Goal: Complete application form

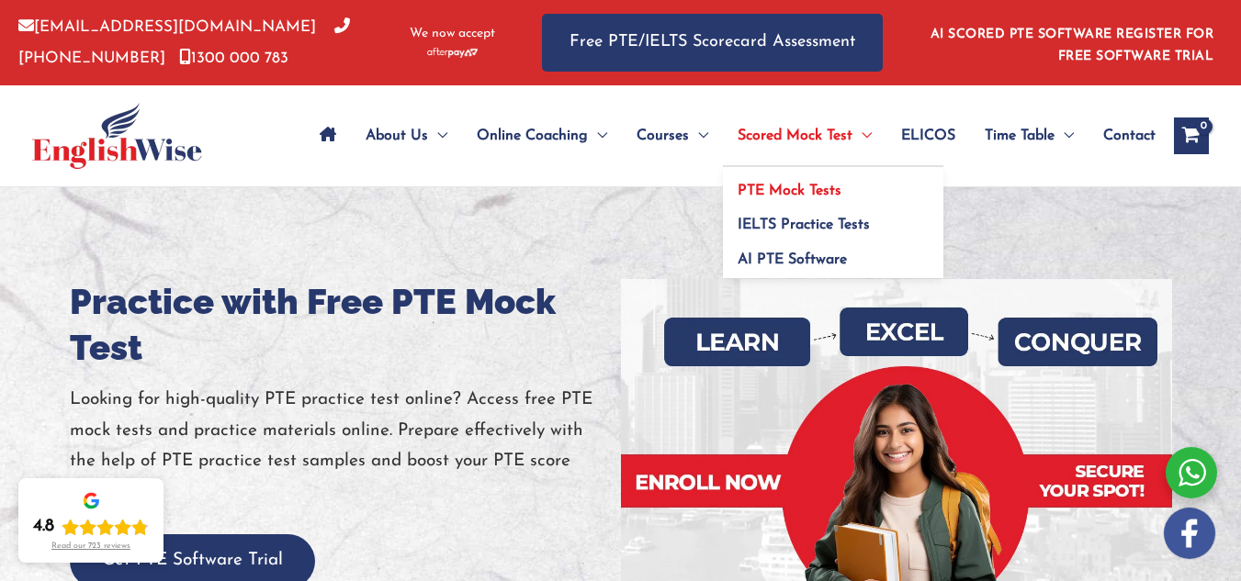
click at [784, 182] on link "PTE Mock Tests" at bounding box center [833, 184] width 220 height 35
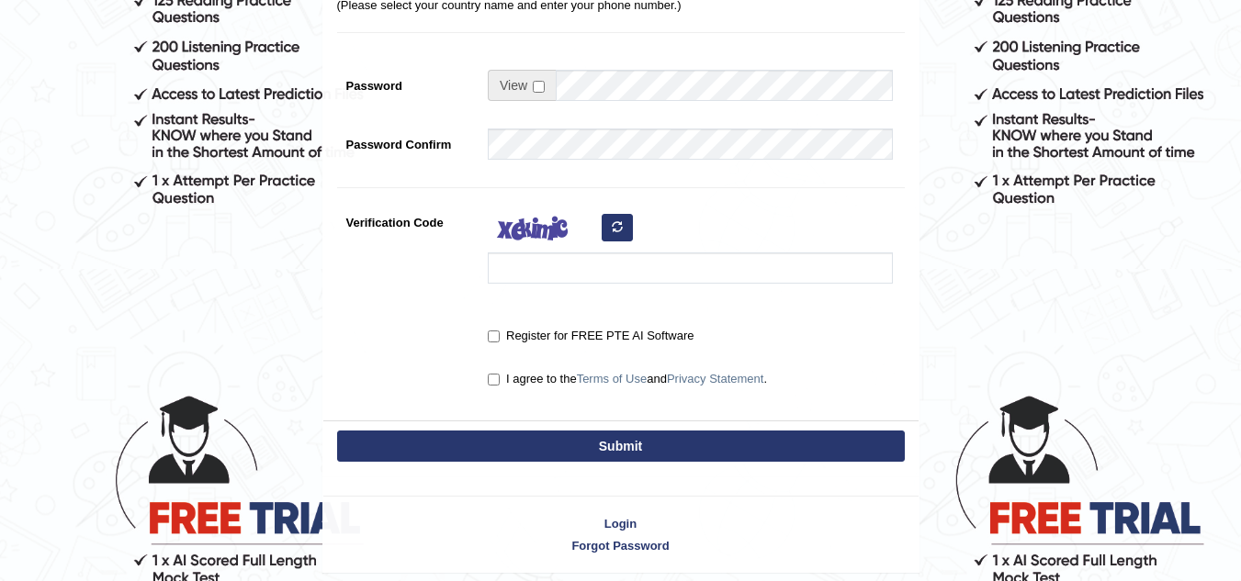
scroll to position [496, 0]
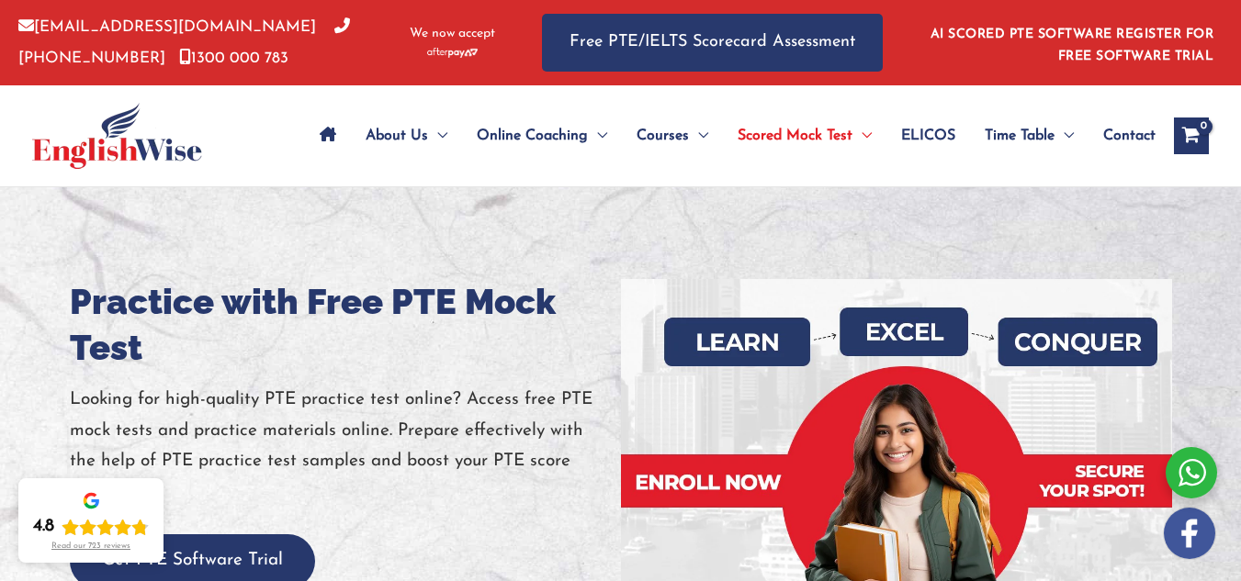
click at [149, 148] on img at bounding box center [117, 136] width 170 height 66
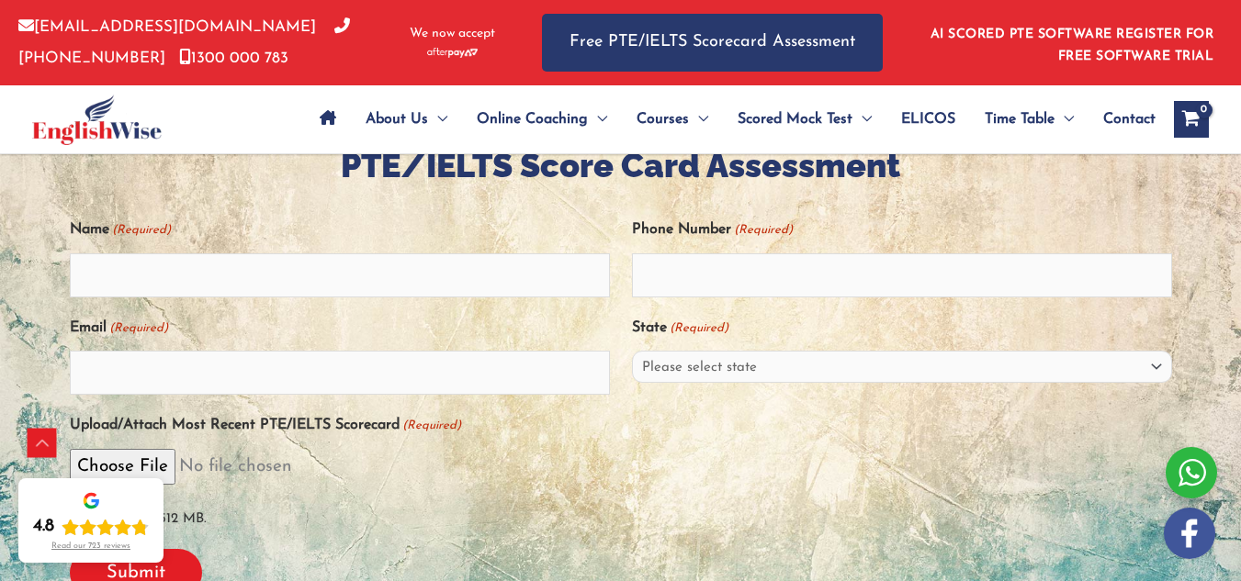
scroll to position [378, 0]
click at [432, 280] on input "Name (Required)" at bounding box center [340, 275] width 540 height 44
type input "[PERSON_NAME]"
click at [648, 288] on input "Phone Number (Required)" at bounding box center [902, 275] width 540 height 44
type input "7814559591"
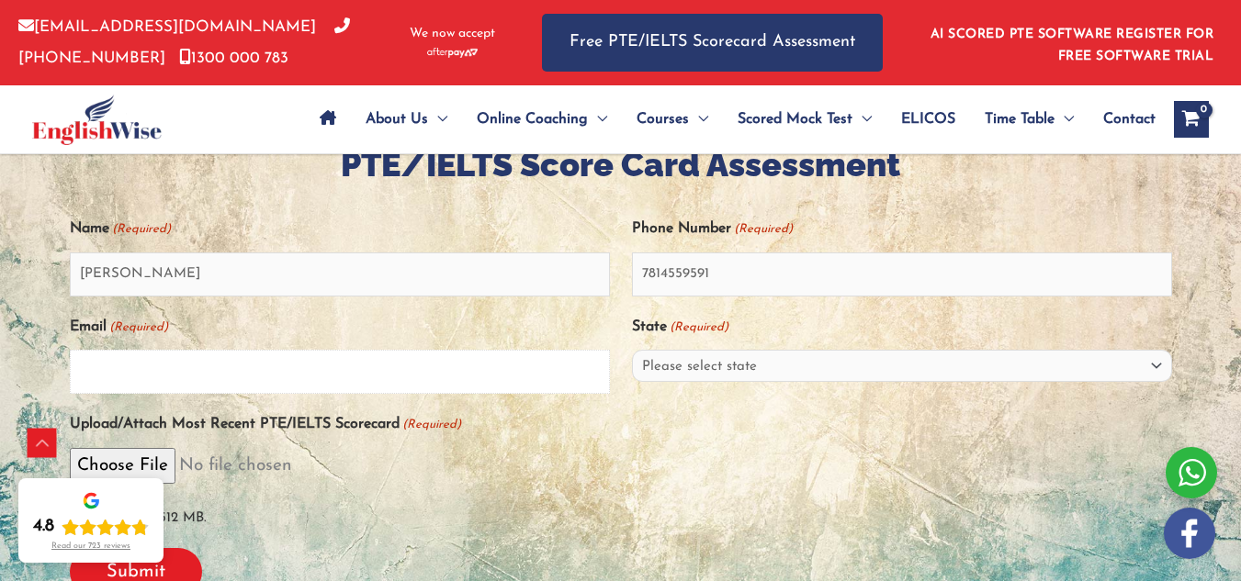
click at [513, 377] on input "Email (Required)" at bounding box center [340, 372] width 540 height 44
type input "s"
type input "Simranjitkaurkauldhar@gmail.com"
click at [677, 370] on select "Please select state New South Wales (NSW) Victoria (VIC) Queensland (QLD) South…" at bounding box center [902, 366] width 540 height 32
click at [764, 370] on select "Please select state New South Wales (NSW) Victoria (VIC) Queensland (QLD) South…" at bounding box center [902, 366] width 540 height 32
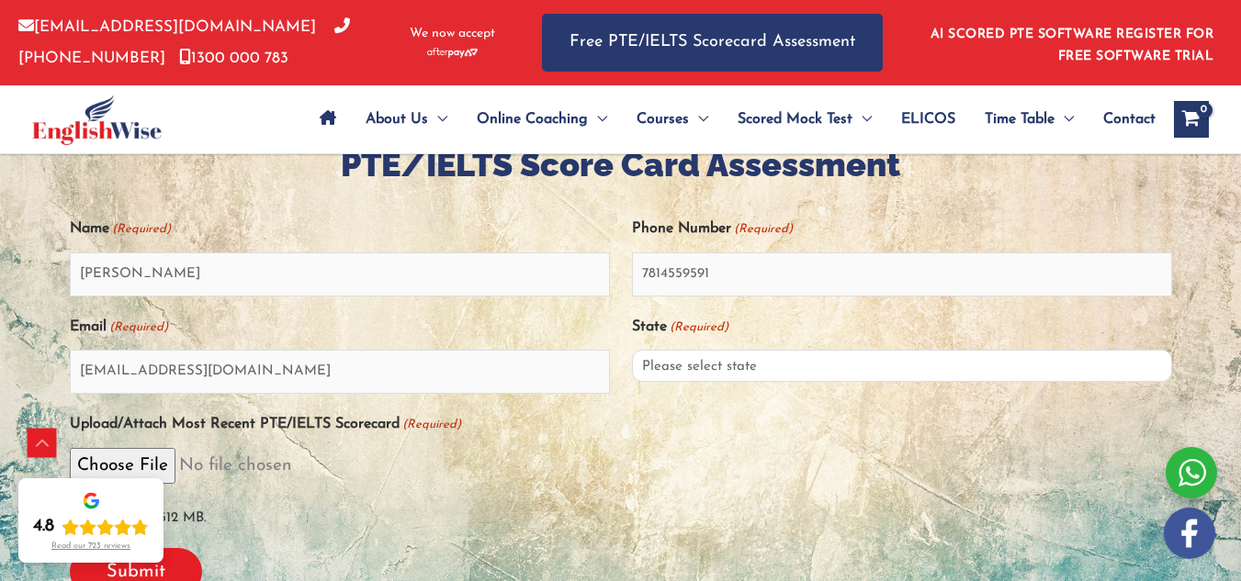
click at [764, 373] on select "Please select state New South Wales (NSW) Victoria (VIC) Queensland (QLD) South…" at bounding box center [902, 366] width 540 height 32
select select "Western Australia (WA)"
click at [632, 360] on select "Please select state New South Wales (NSW) Victoria (VIC) Queensland (QLD) South…" at bounding box center [902, 366] width 540 height 32
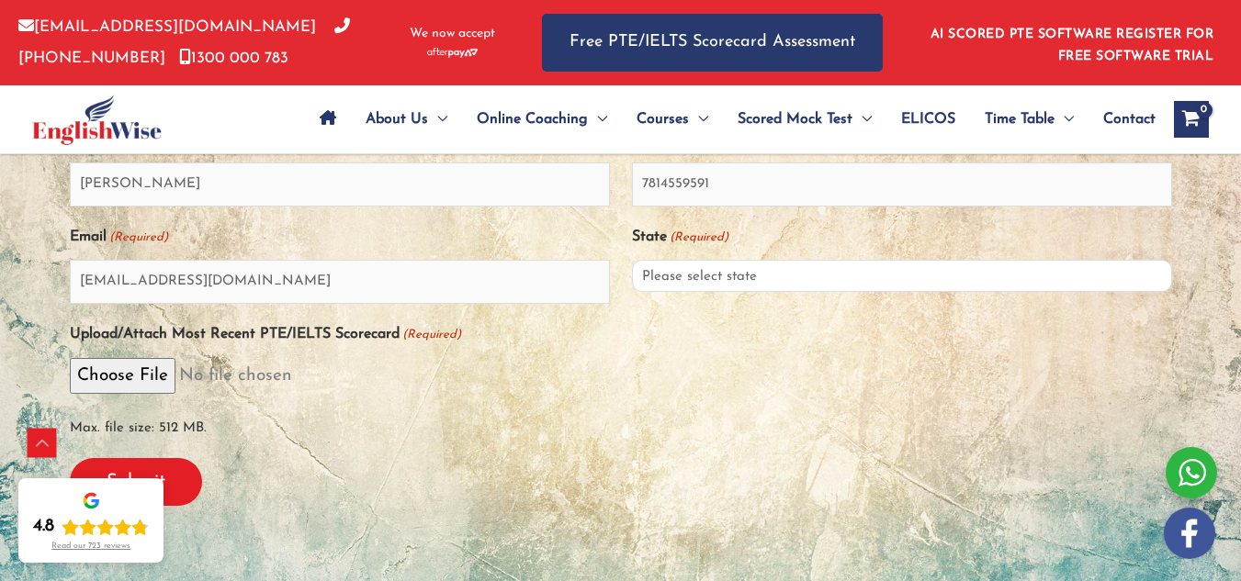
scroll to position [463, 0]
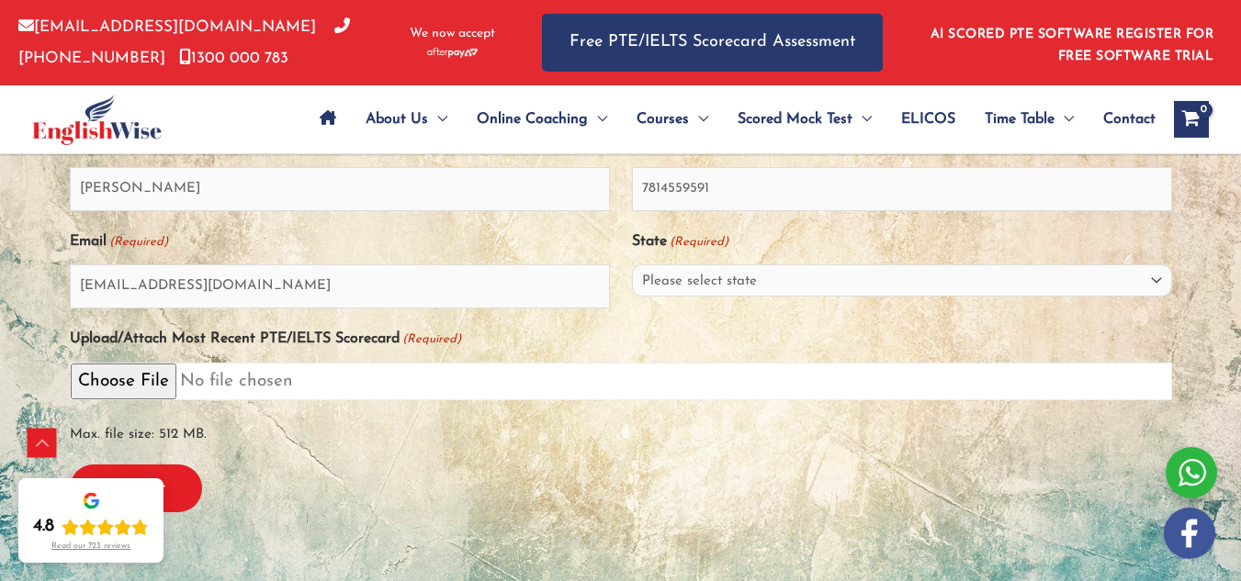
click at [174, 396] on input "Upload/Attach Most Recent PTE/IELTS Scorecard (Required)" at bounding box center [621, 382] width 1102 height 38
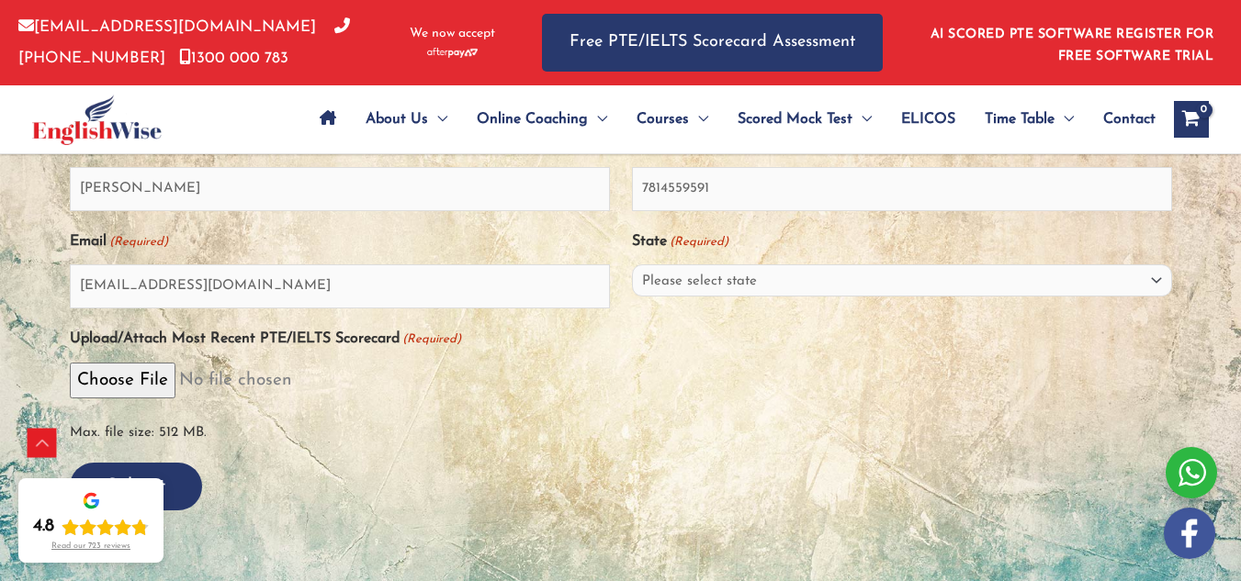
click at [201, 500] on input "Submit" at bounding box center [136, 487] width 132 height 48
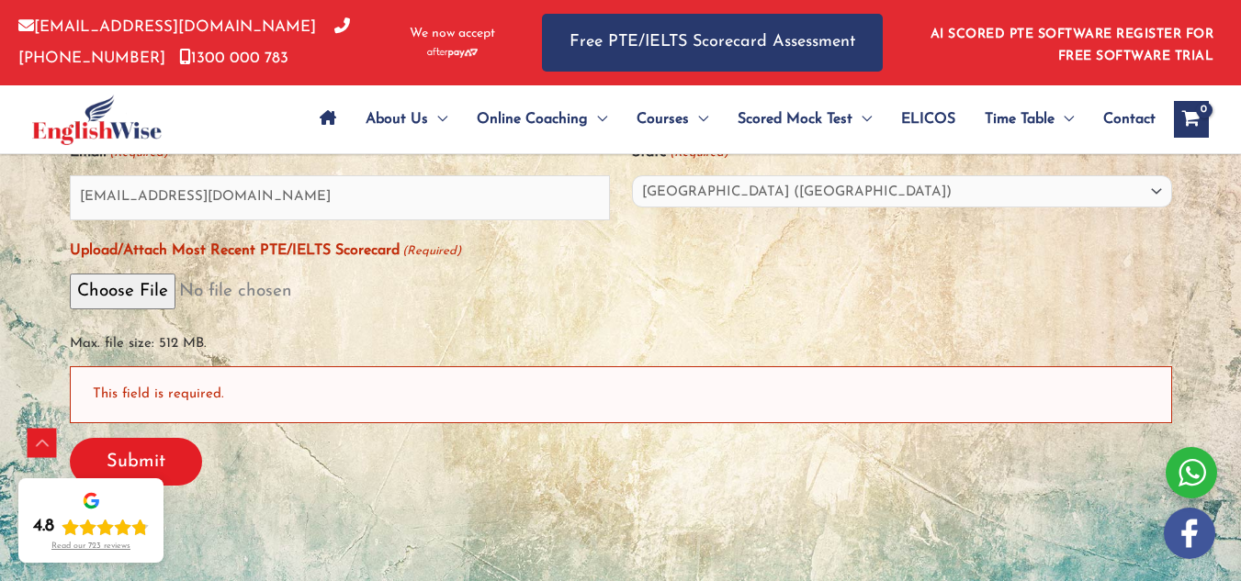
scroll to position [631, 0]
click at [185, 477] on input "Submit" at bounding box center [136, 461] width 132 height 48
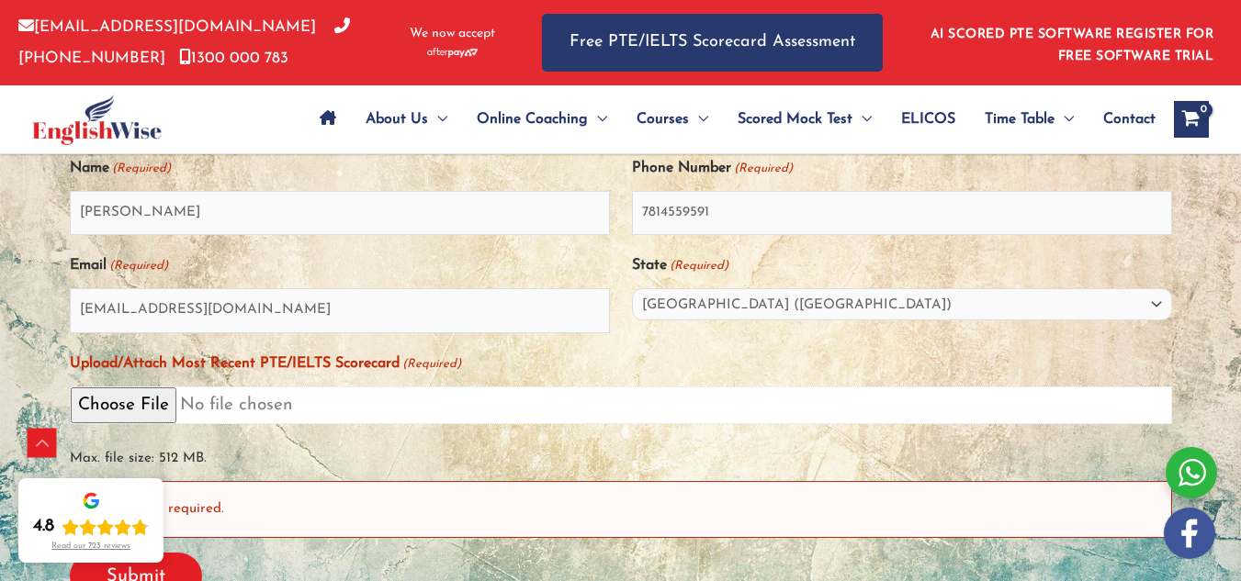
click at [171, 392] on input "Upload/Attach Most Recent PTE/IELTS Scorecard (Required)" at bounding box center [621, 406] width 1102 height 38
type input "C:\fakepath\download (1).htm"
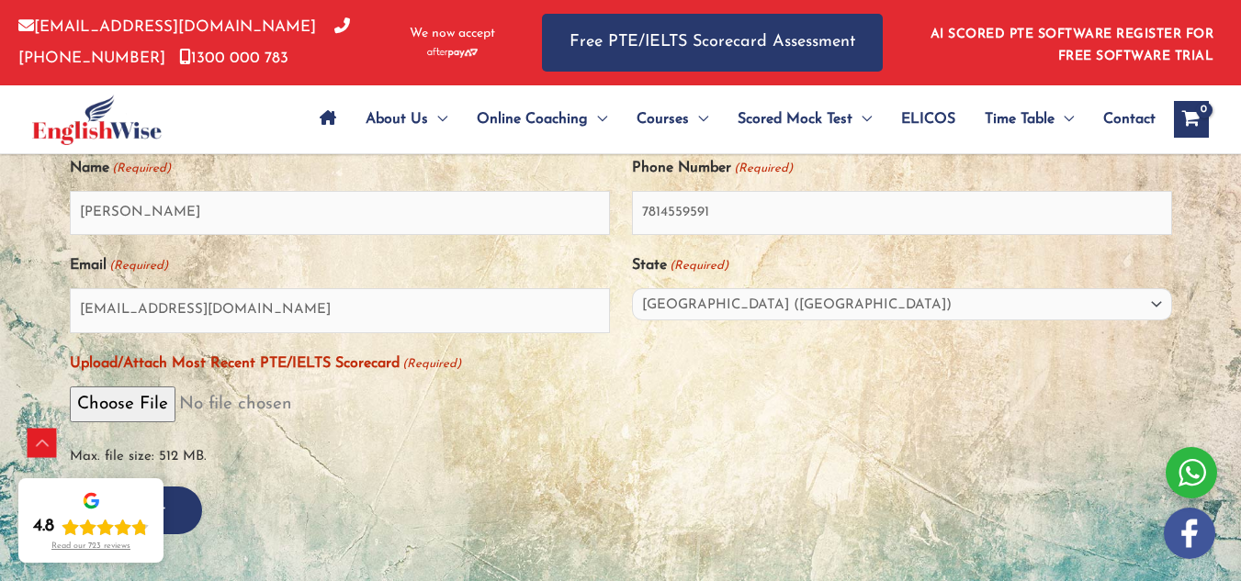
click at [197, 511] on input "Submit" at bounding box center [136, 511] width 132 height 48
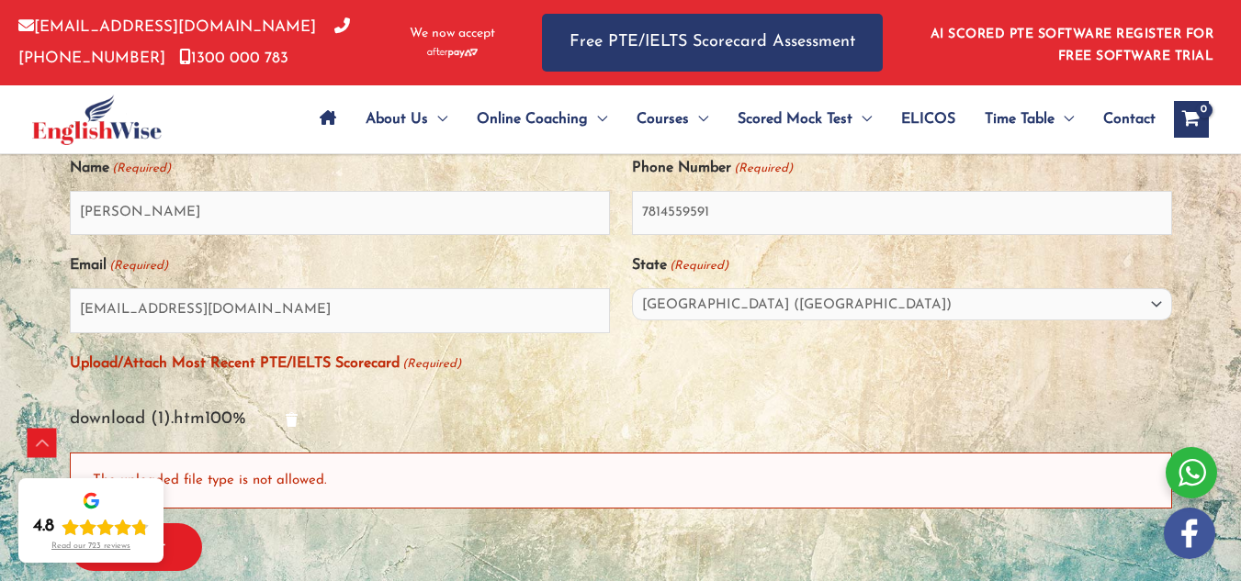
scroll to position [0, 0]
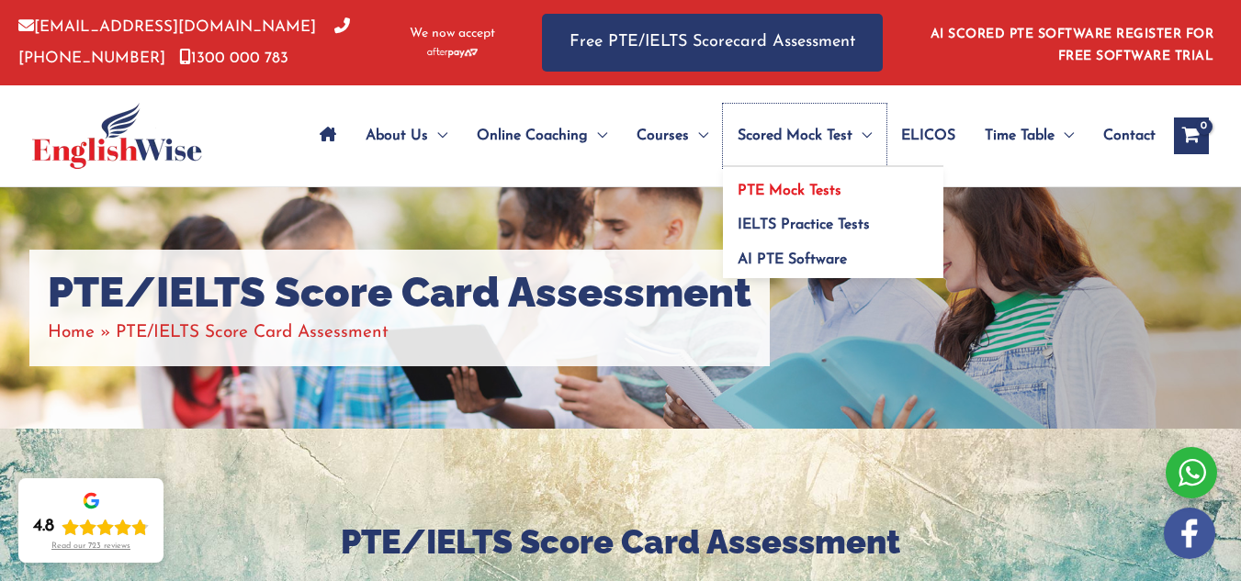
drag, startPoint x: 818, startPoint y: 135, endPoint x: 807, endPoint y: 187, distance: 53.7
click at [818, 135] on span "Scored Mock Test" at bounding box center [795, 136] width 115 height 64
click at [818, 182] on link "PTE Mock Tests" at bounding box center [833, 184] width 220 height 35
click at [807, 187] on span "PTE Mock Tests" at bounding box center [790, 191] width 104 height 15
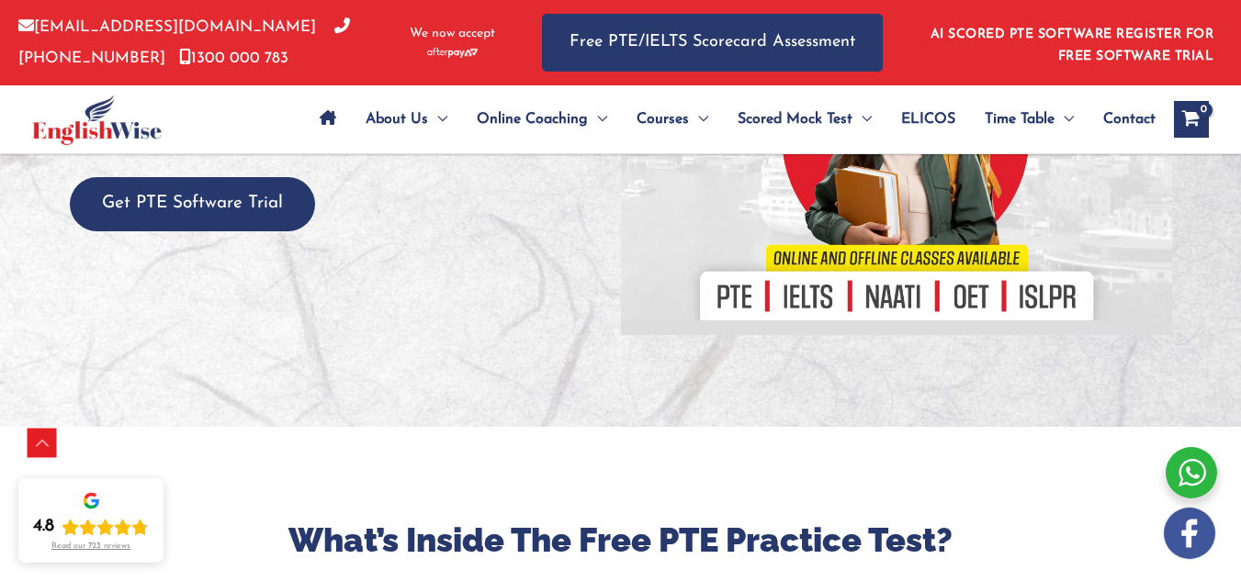
scroll to position [1408, 0]
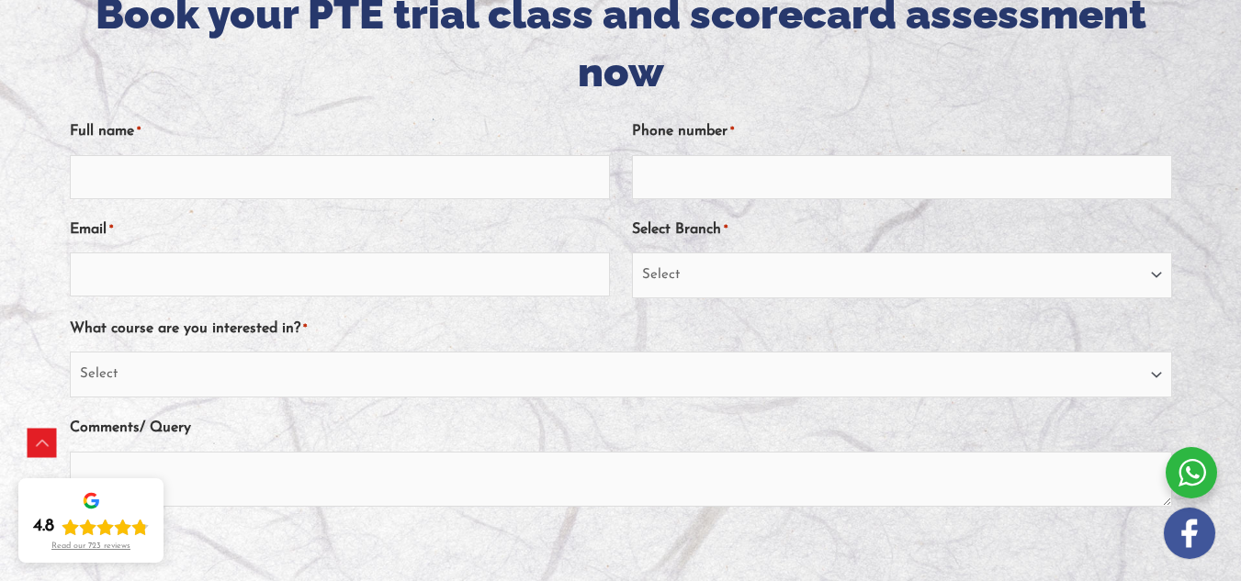
scroll to position [293, 0]
click at [521, 213] on div "Full name * Phone number * Email * Select Branch * Select [GEOGRAPHIC_DATA] [GE…" at bounding box center [621, 353] width 1102 height 503
click at [451, 192] on input "Full name *" at bounding box center [340, 178] width 540 height 44
type input "[PERSON_NAME]"
type input "7814559591"
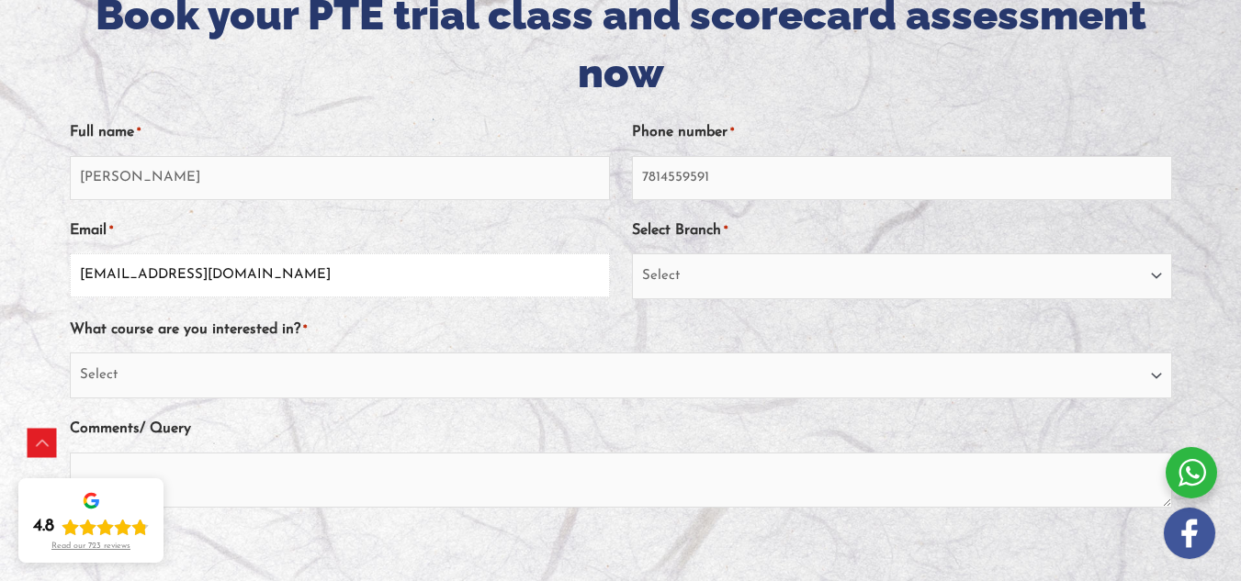
type input "[EMAIL_ADDRESS][DOMAIN_NAME]"
click at [691, 265] on select "Select [GEOGRAPHIC_DATA] [GEOGRAPHIC_DATA] [GEOGRAPHIC_DATA] EnglishWise Global…" at bounding box center [902, 277] width 540 height 46
select select "[GEOGRAPHIC_DATA]"
click at [632, 254] on select "Select [GEOGRAPHIC_DATA] [GEOGRAPHIC_DATA] [GEOGRAPHIC_DATA] EnglishWise Global…" at bounding box center [902, 277] width 540 height 46
click at [504, 384] on select "Select PTE NAATI IELTS OET General English" at bounding box center [621, 376] width 1102 height 46
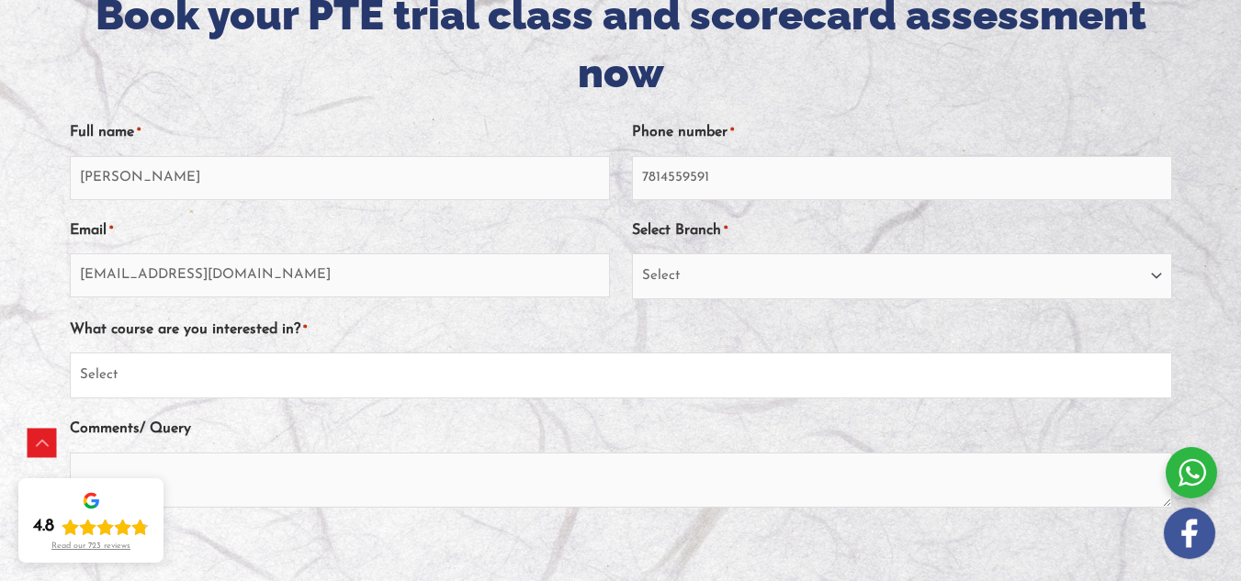
select select "PTE"
click at [83, 353] on select "Select PTE NAATI IELTS OET General English" at bounding box center [621, 376] width 1102 height 46
click at [532, 476] on textarea "Comments/ Query" at bounding box center [621, 480] width 1102 height 55
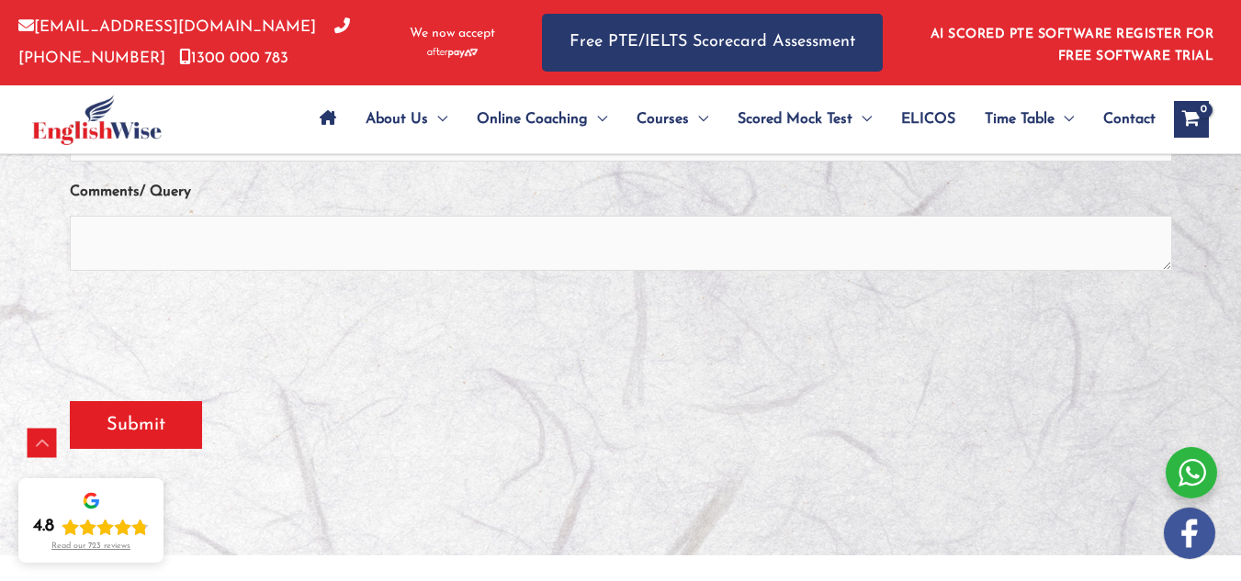
scroll to position [531, 0]
click at [181, 436] on input "Submit" at bounding box center [136, 425] width 132 height 48
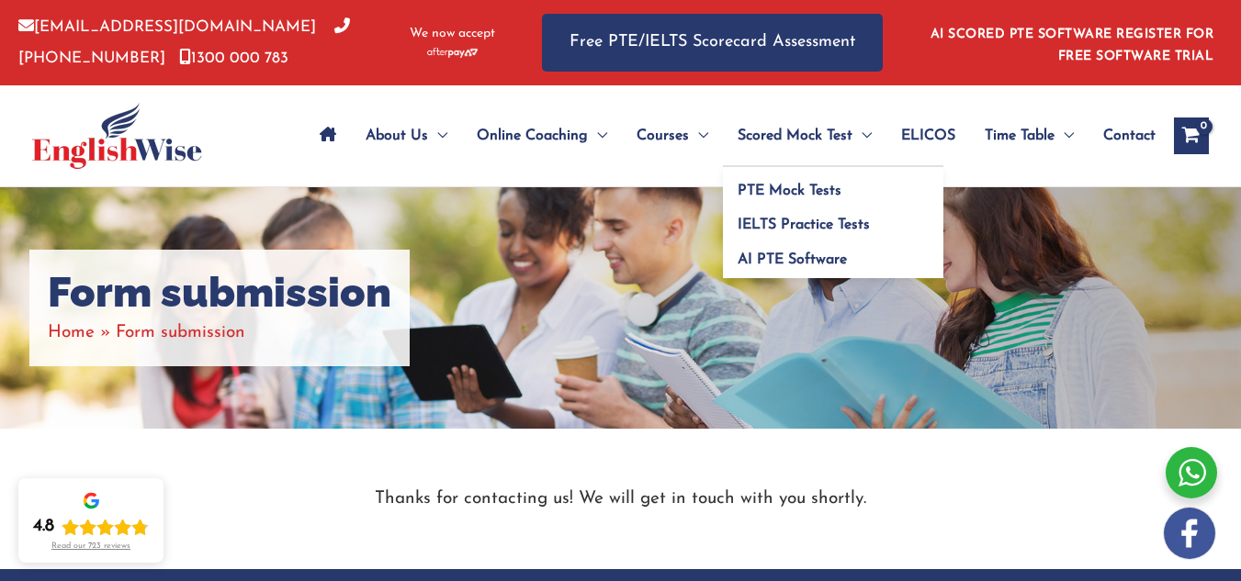
click at [724, 130] on link "Scored Mock Test" at bounding box center [805, 136] width 164 height 64
click at [746, 182] on link "PTE Mock Tests" at bounding box center [833, 184] width 220 height 35
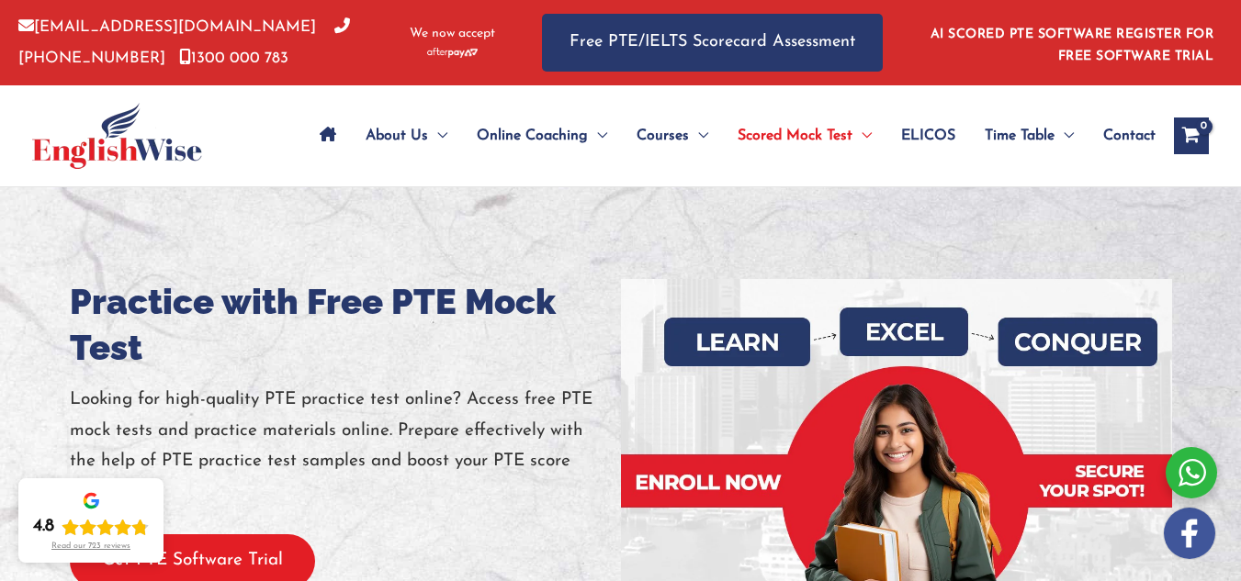
click at [178, 574] on button "Get PTE Software Trial" at bounding box center [192, 562] width 245 height 54
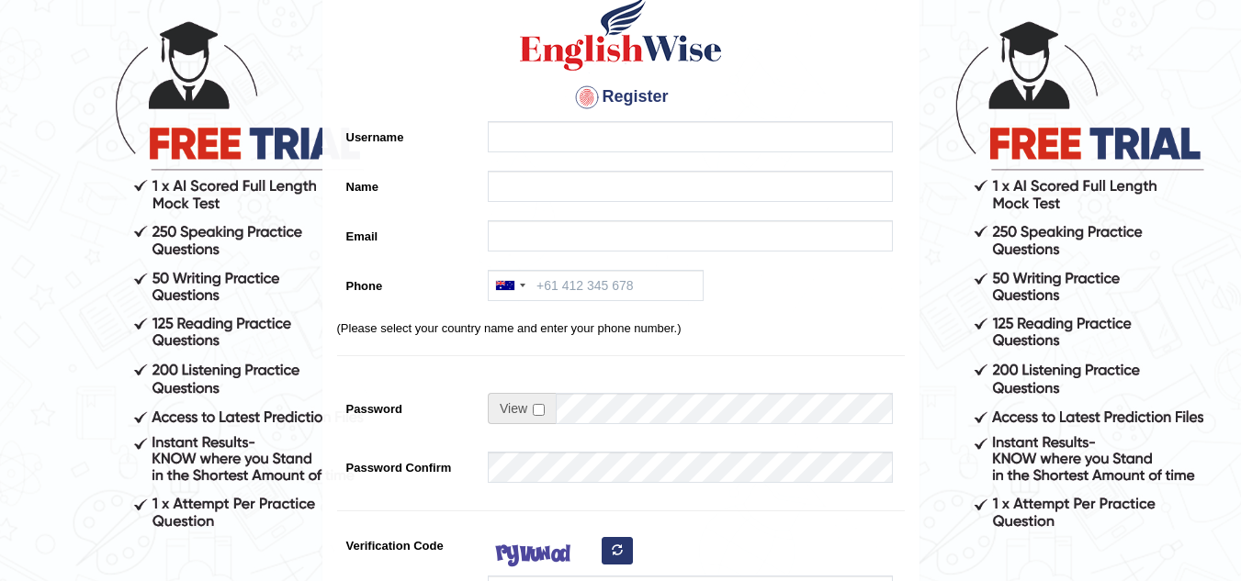
scroll to position [105, 0]
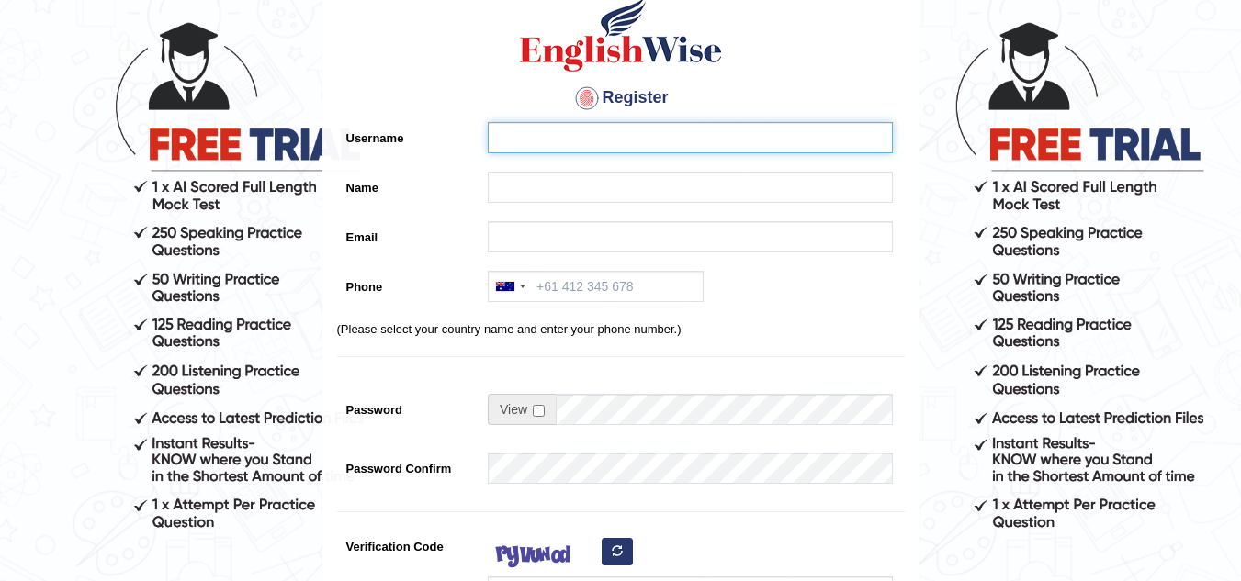
click at [529, 135] on input "Username" at bounding box center [690, 137] width 405 height 31
type input "simran"
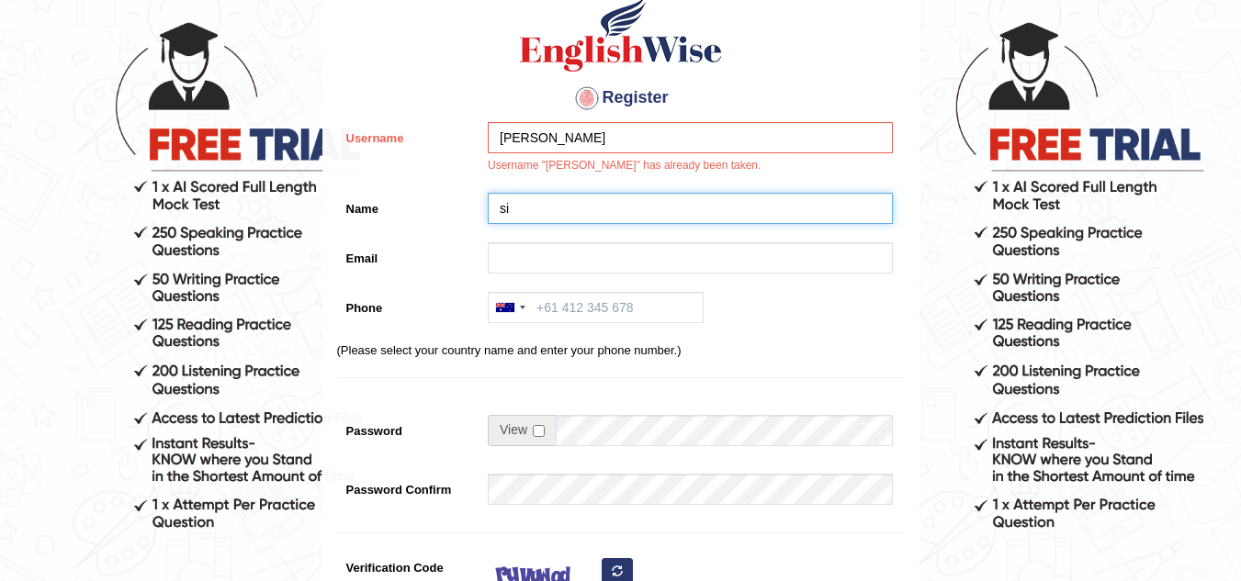
type input "s"
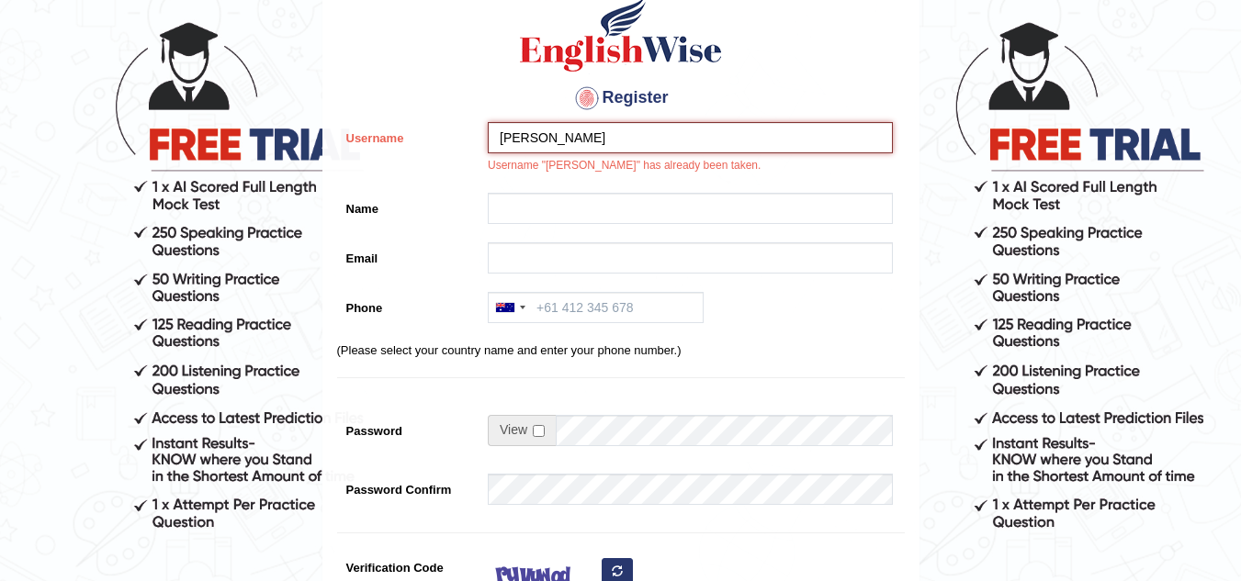
click at [559, 138] on input "simran" at bounding box center [690, 137] width 405 height 31
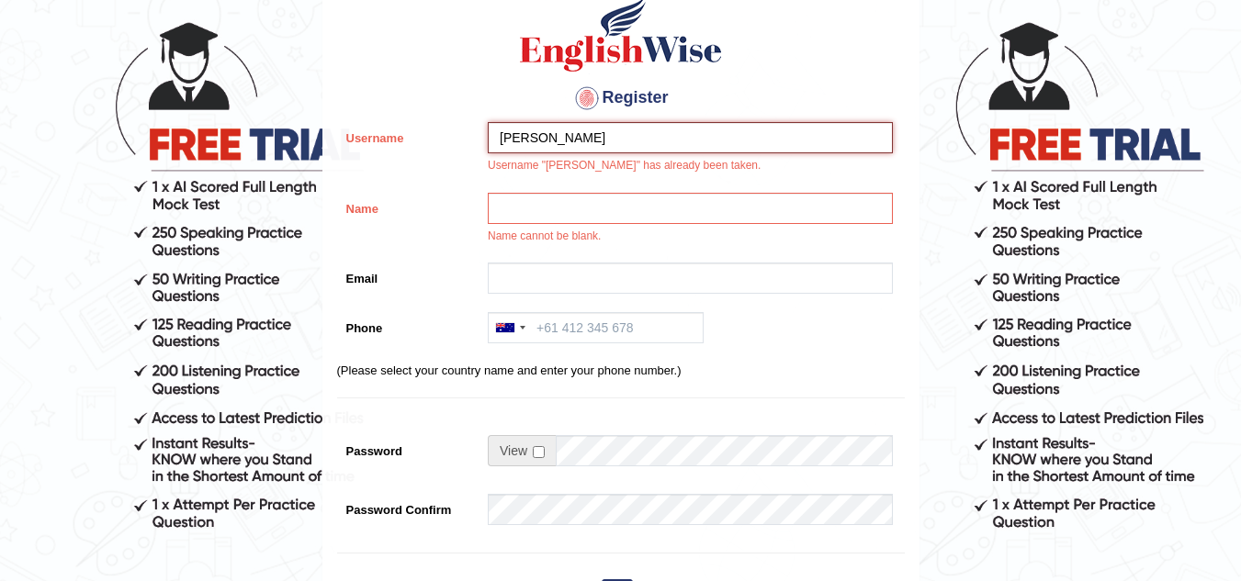
scroll to position [537, 0]
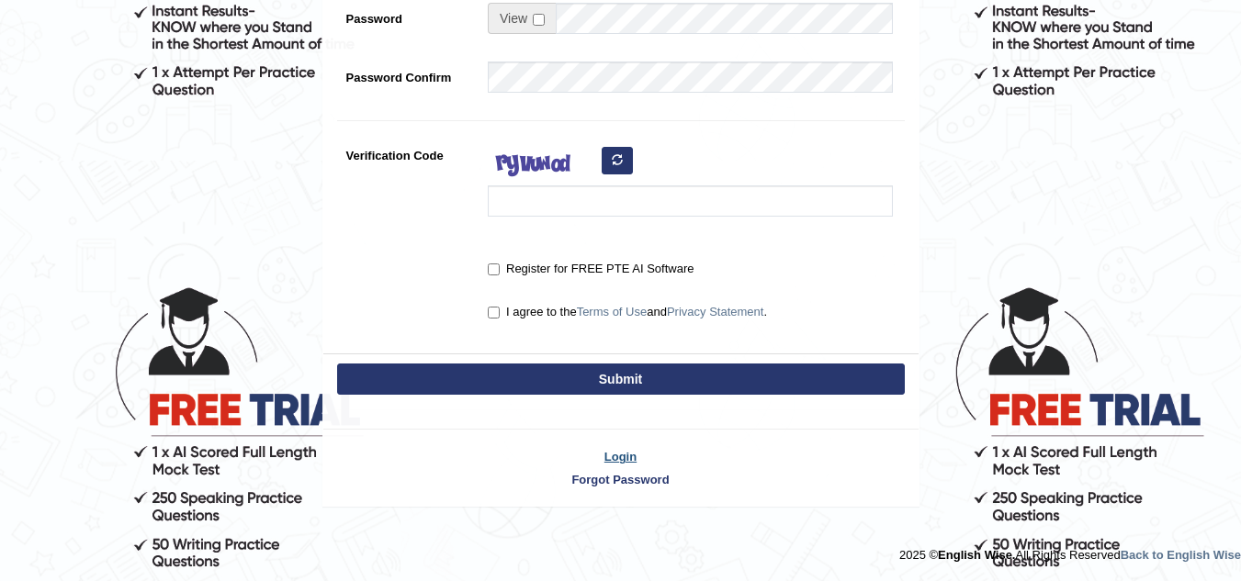
click at [623, 456] on link "Login" at bounding box center [620, 456] width 595 height 17
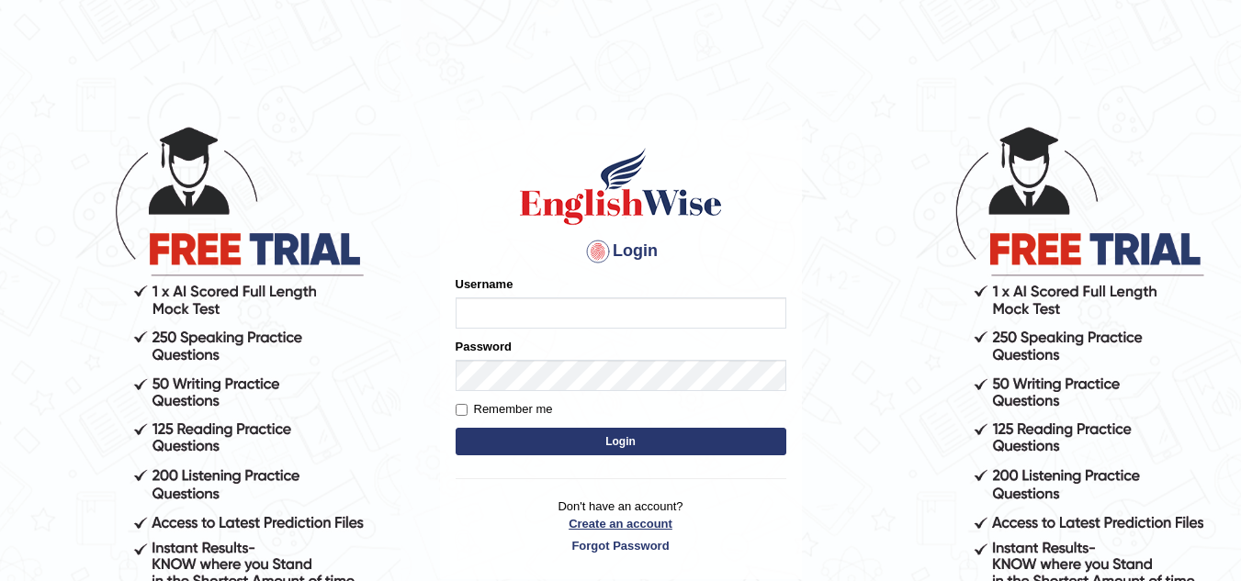
click at [630, 522] on link "Create an account" at bounding box center [621, 523] width 331 height 17
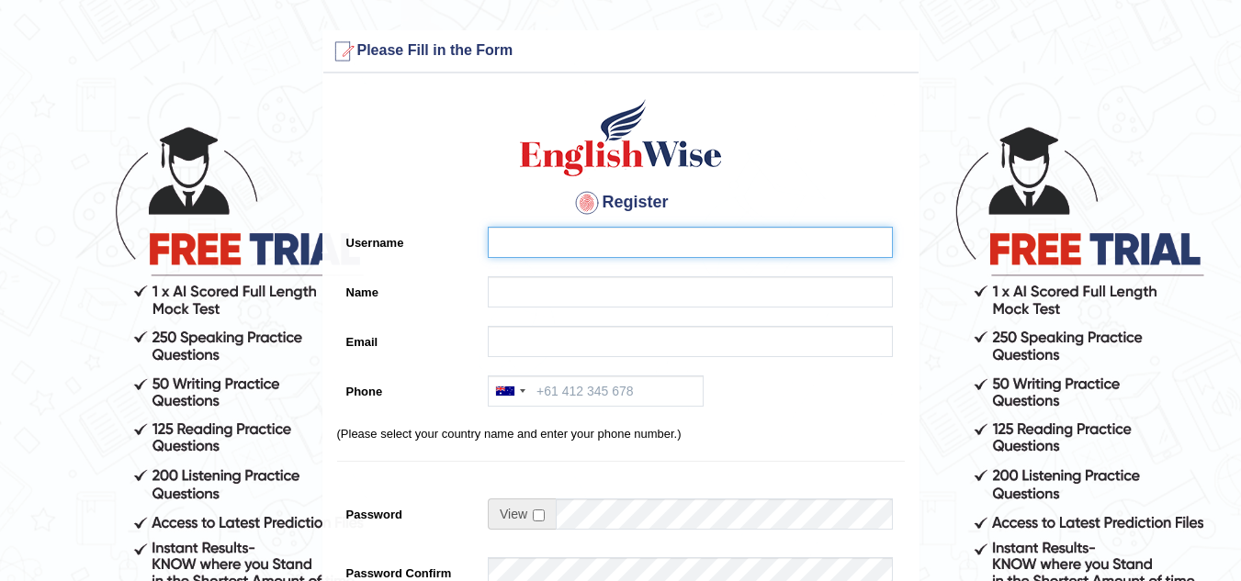
click at [561, 254] on input "Username" at bounding box center [690, 242] width 405 height 31
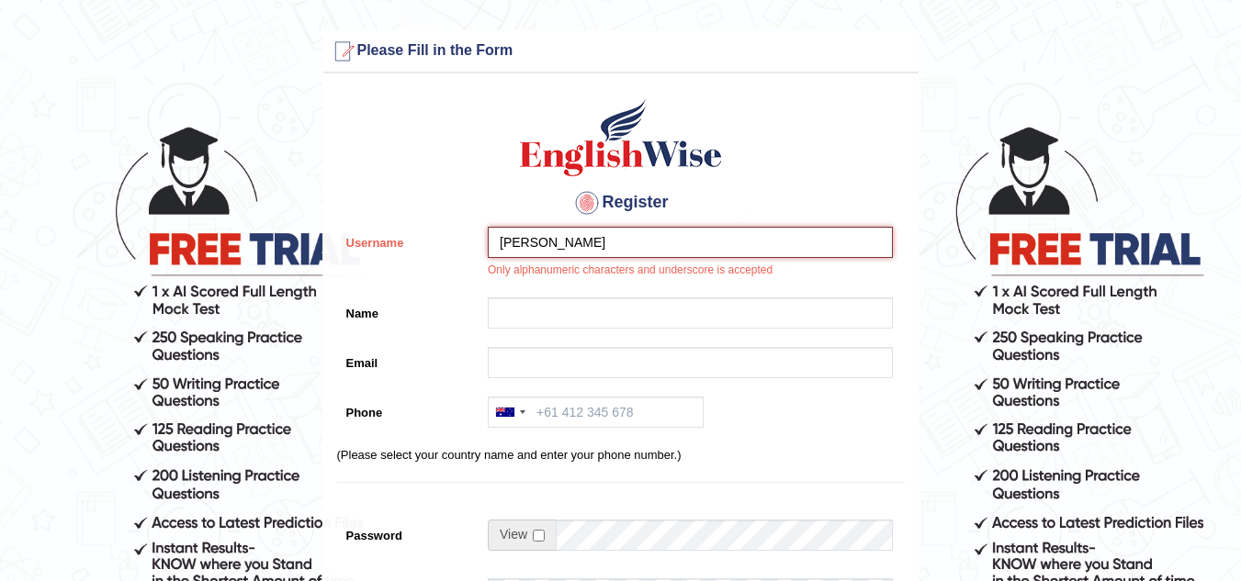
click at [543, 243] on input "[PERSON_NAME]" at bounding box center [690, 242] width 405 height 31
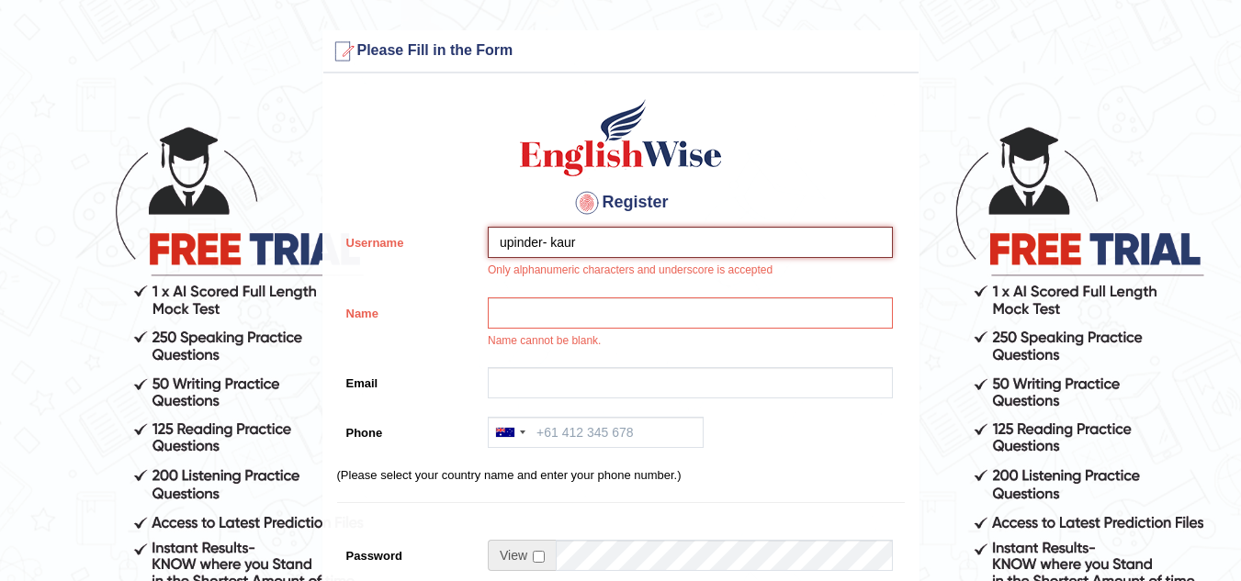
click at [609, 246] on input "upinder- kaur" at bounding box center [690, 242] width 405 height 31
type input "upinder_kaur"
